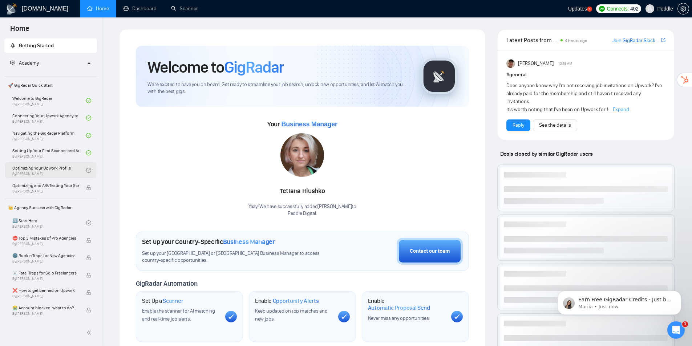
click at [70, 169] on link "Optimizing Your Upwork Profile By [PERSON_NAME]" at bounding box center [49, 170] width 74 height 16
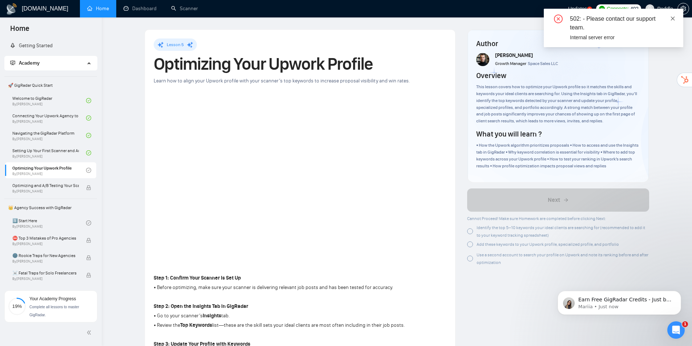
click at [675, 18] on icon "close" at bounding box center [672, 18] width 5 height 5
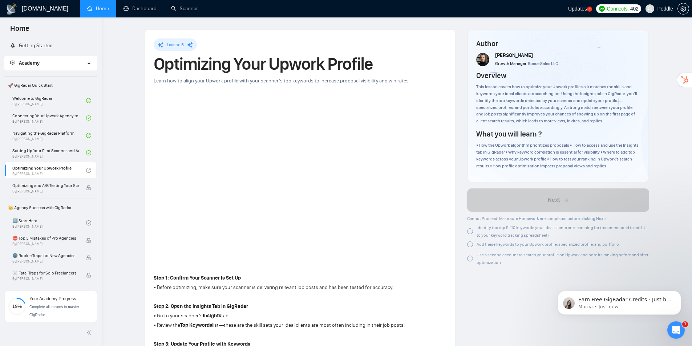
drag, startPoint x: 524, startPoint y: 322, endPoint x: 520, endPoint y: 320, distance: 4.6
click at [469, 234] on div at bounding box center [470, 231] width 6 height 6
click at [470, 243] on div at bounding box center [470, 245] width 6 height 6
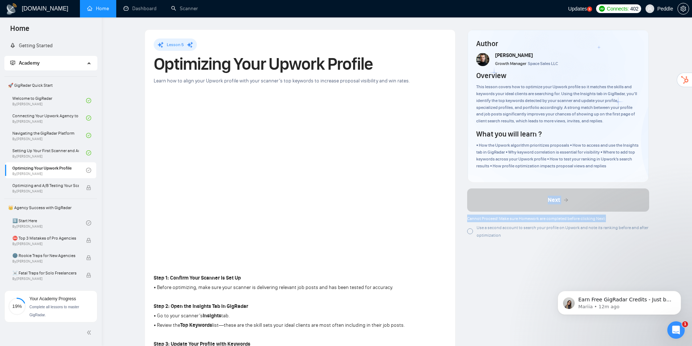
click at [469, 235] on div "Use a second account to search your profile on Upwork and note its ranking befo…" at bounding box center [558, 231] width 182 height 15
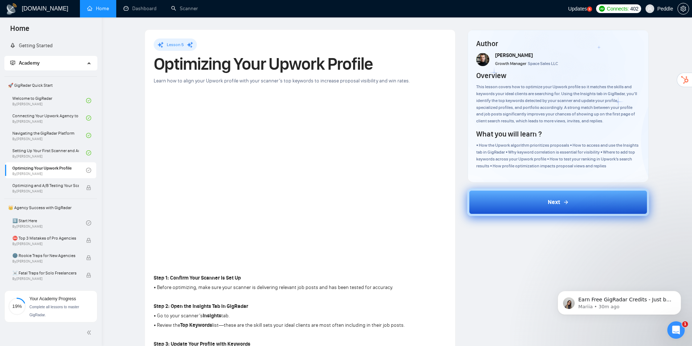
drag, startPoint x: 575, startPoint y: 211, endPoint x: 578, endPoint y: 208, distance: 4.9
click at [578, 208] on button "Next" at bounding box center [558, 203] width 182 height 28
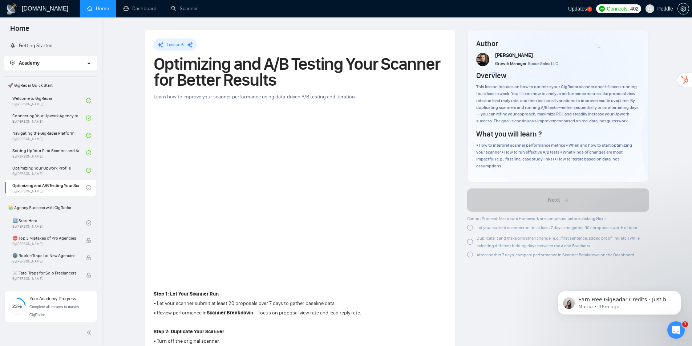
click at [473, 230] on div at bounding box center [470, 228] width 6 height 6
click at [469, 237] on div "Duplicate it and make one small change (e.g., first sentence, added proof link,…" at bounding box center [558, 240] width 182 height 15
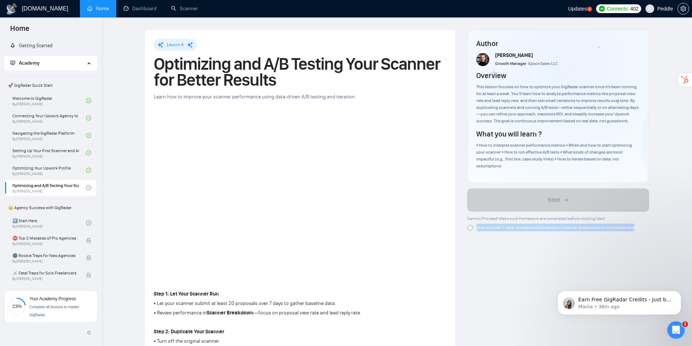
click at [472, 228] on div at bounding box center [470, 228] width 6 height 6
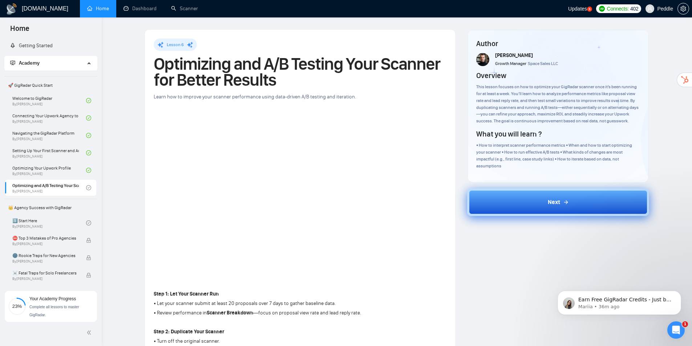
click at [510, 209] on button "Next" at bounding box center [558, 203] width 182 height 28
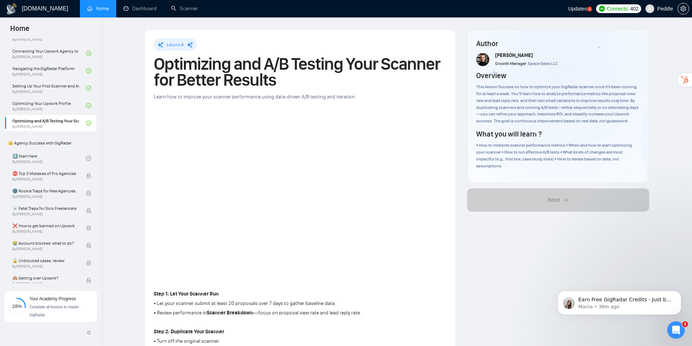
scroll to position [65, 0]
click at [40, 154] on link "1️⃣ Start Here By [PERSON_NAME]" at bounding box center [49, 158] width 74 height 16
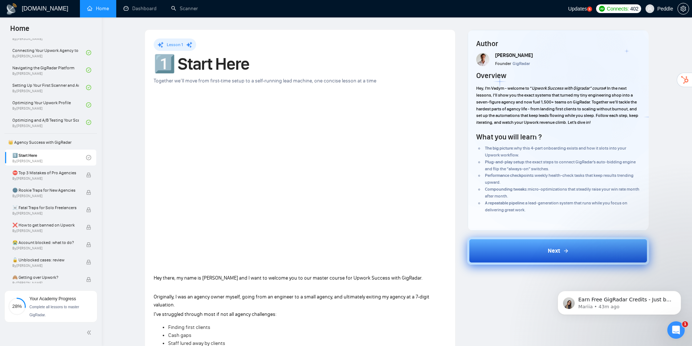
click at [571, 251] on button "Next" at bounding box center [558, 251] width 182 height 28
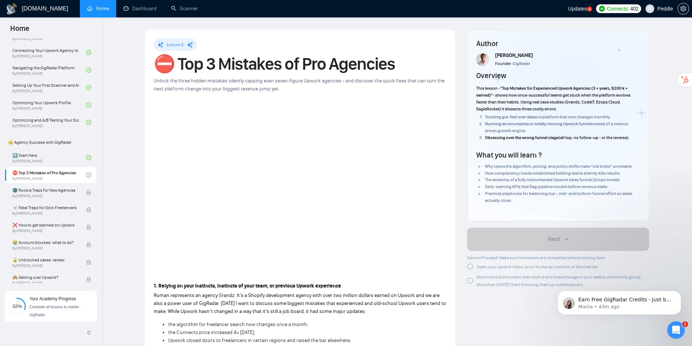
drag, startPoint x: 104, startPoint y: 197, endPoint x: 100, endPoint y: 202, distance: 6.5
